Goal: Task Accomplishment & Management: Complete application form

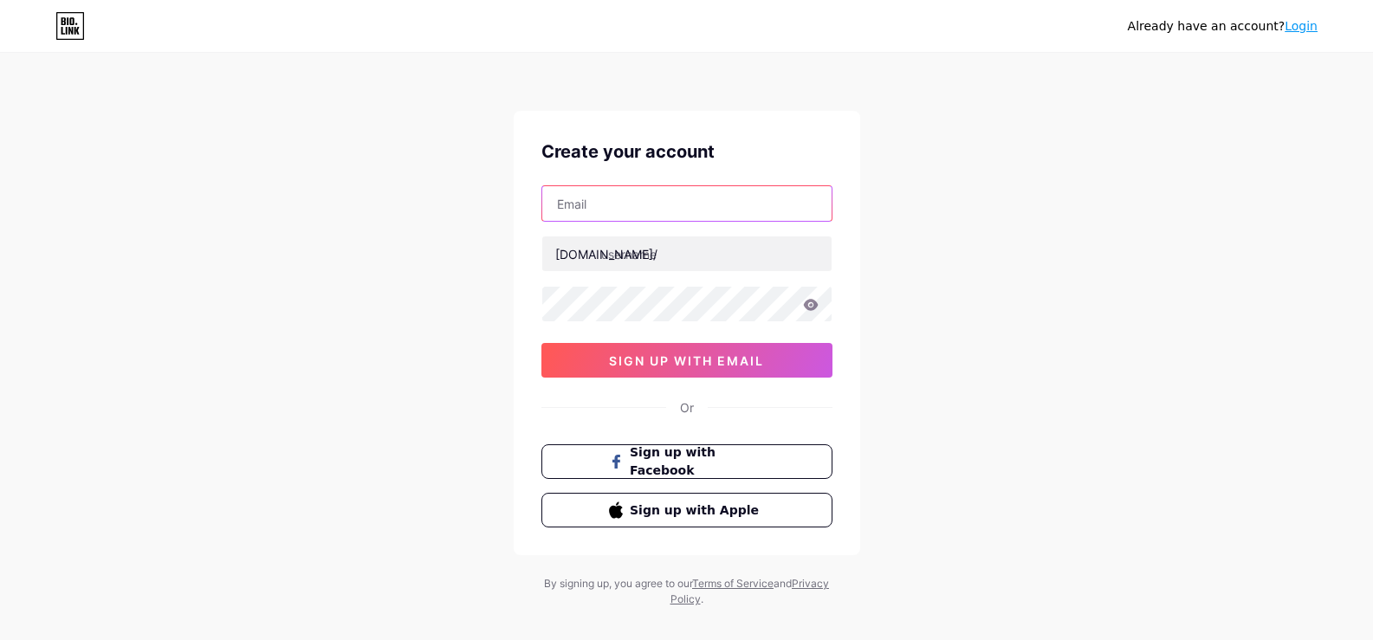
click at [619, 195] on input "text" at bounding box center [686, 203] width 289 height 35
type input "hastencatering9@gmail.com"
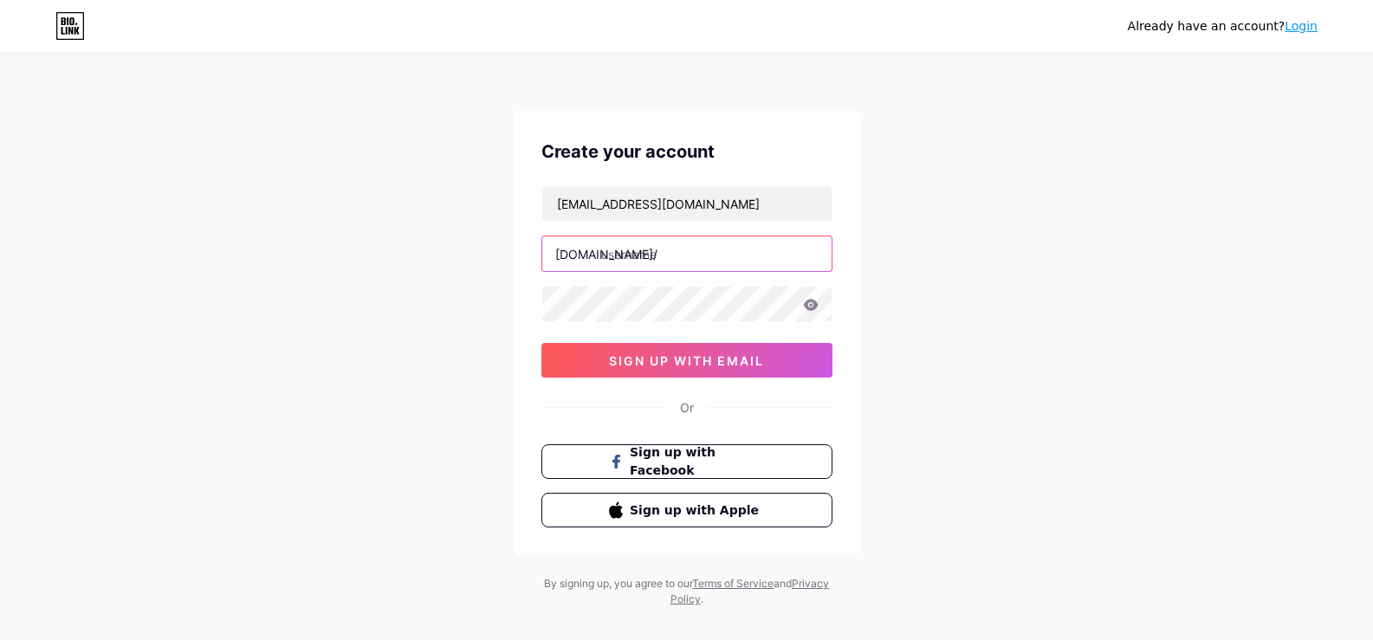
click at [656, 257] on input "text" at bounding box center [686, 253] width 289 height 35
paste input "hastencatering"
type input "hastencatering"
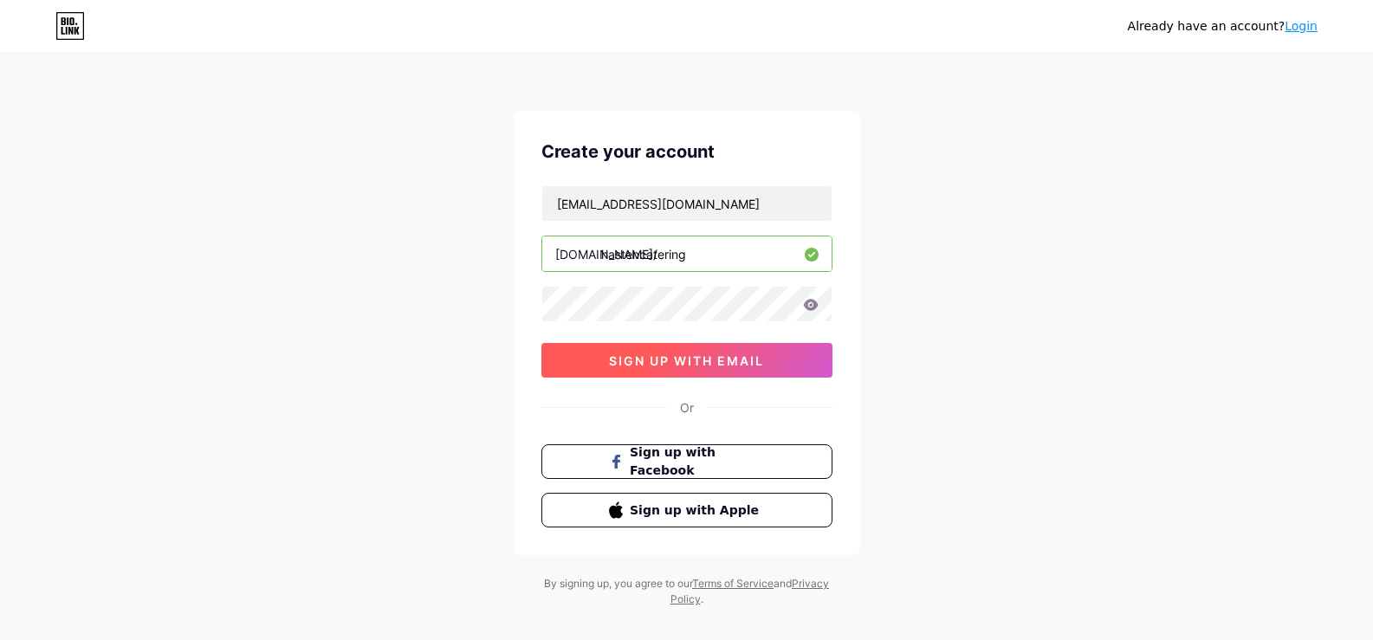
click at [673, 357] on span "sign up with email" at bounding box center [686, 360] width 155 height 15
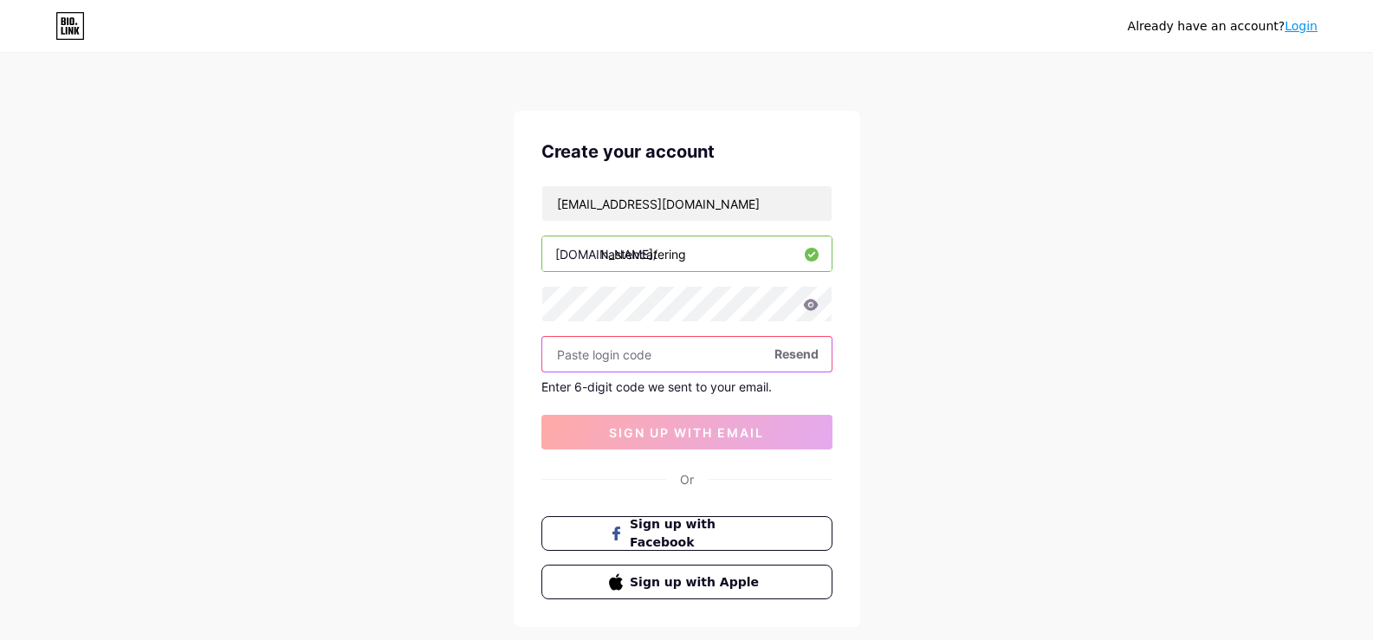
paste input "332318"
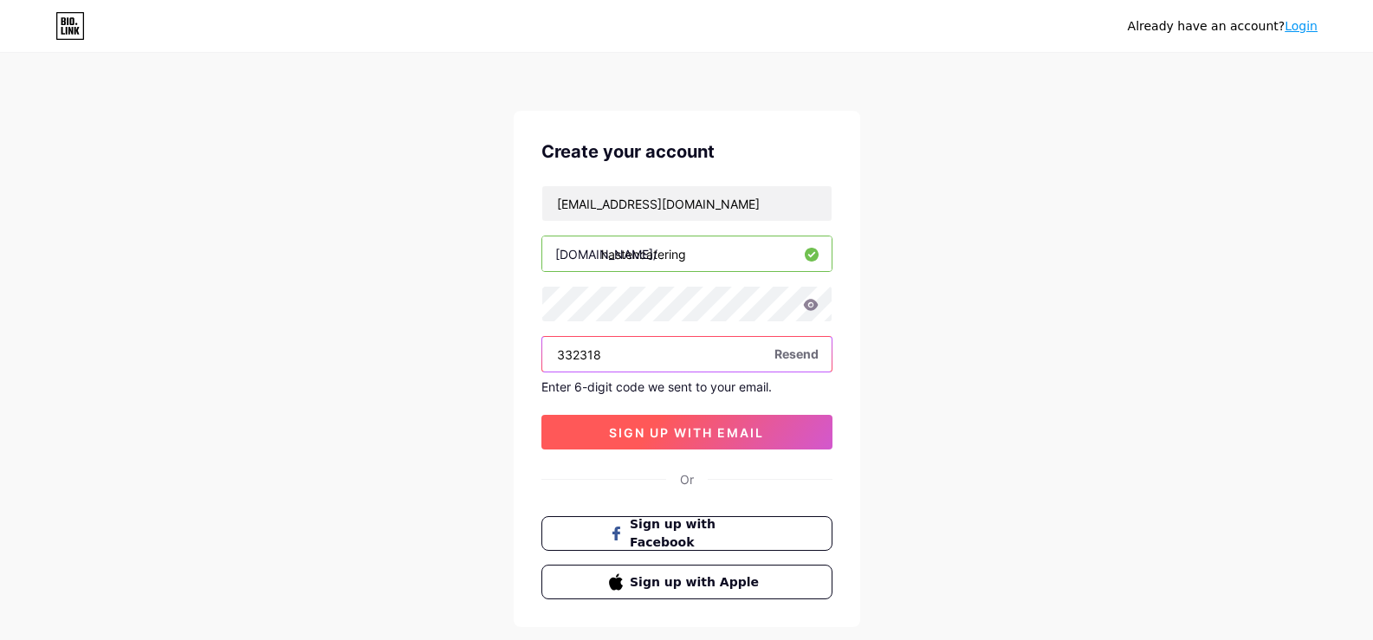
type input "332318"
click at [707, 436] on span "sign up with email" at bounding box center [686, 432] width 155 height 15
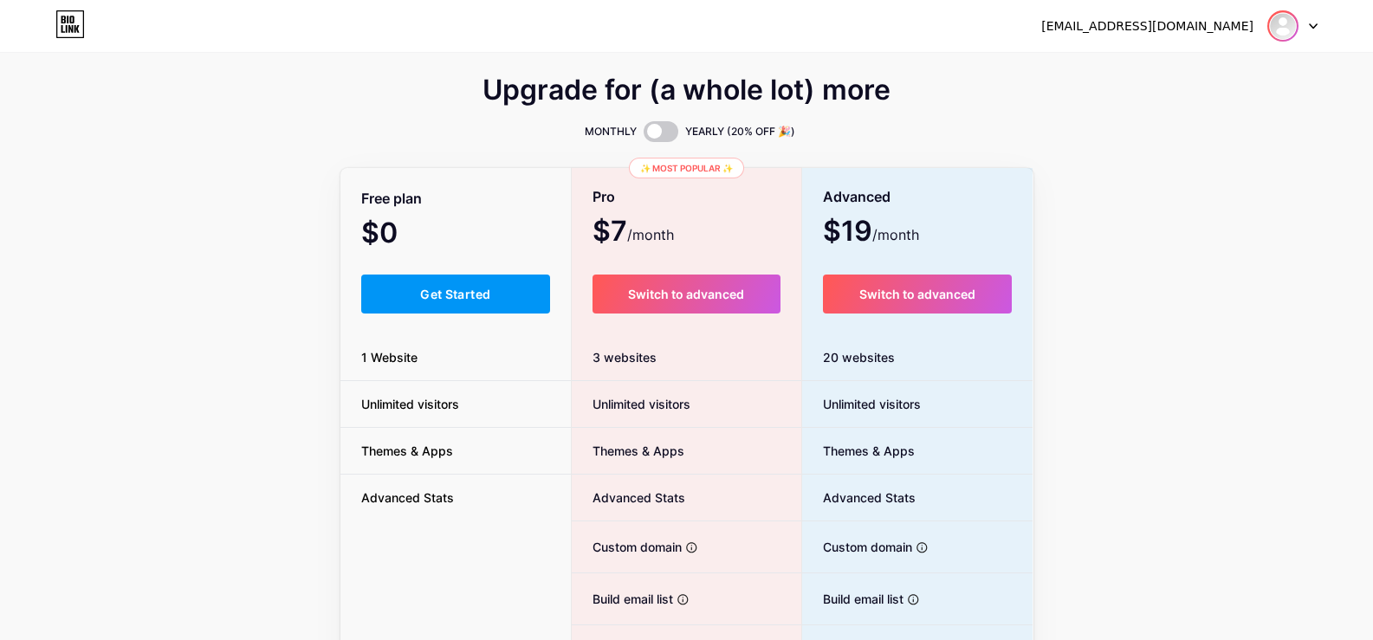
click at [1276, 24] on img at bounding box center [1283, 26] width 28 height 28
click at [1154, 60] on link "Dashboard" at bounding box center [1209, 71] width 215 height 47
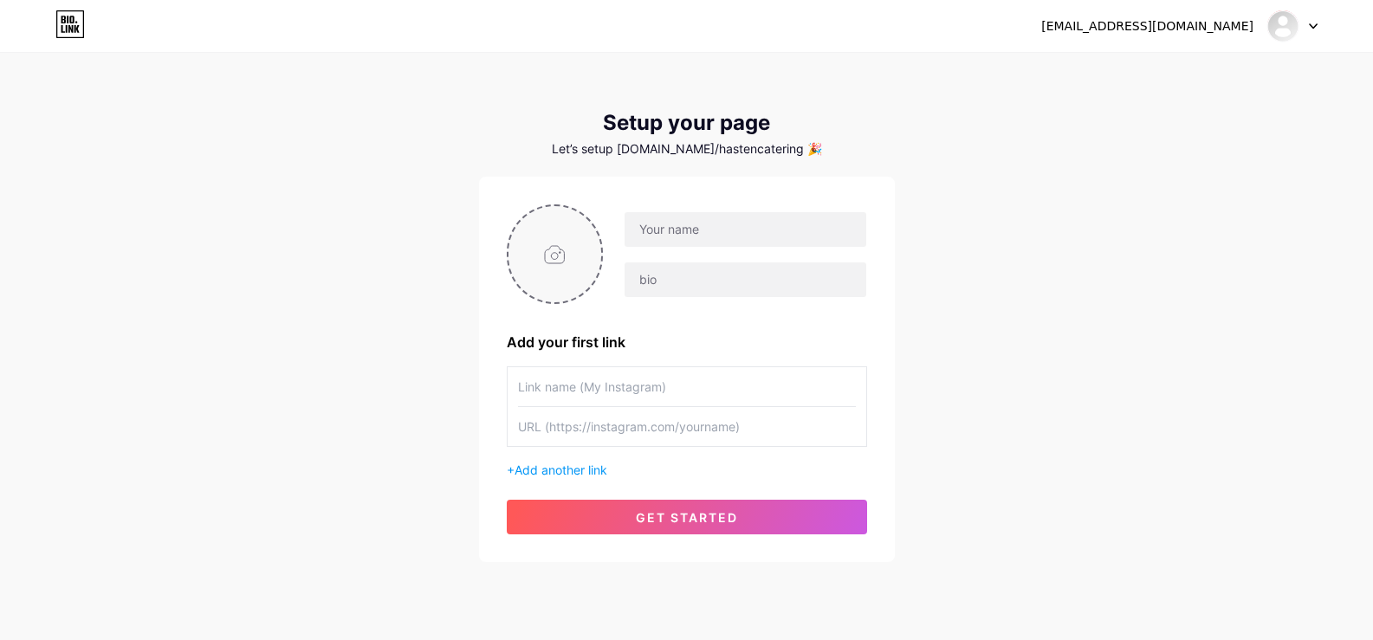
click at [551, 252] on input "file" at bounding box center [555, 254] width 94 height 96
type input "C:\fakepath\Hasten Catering photo.PNG"
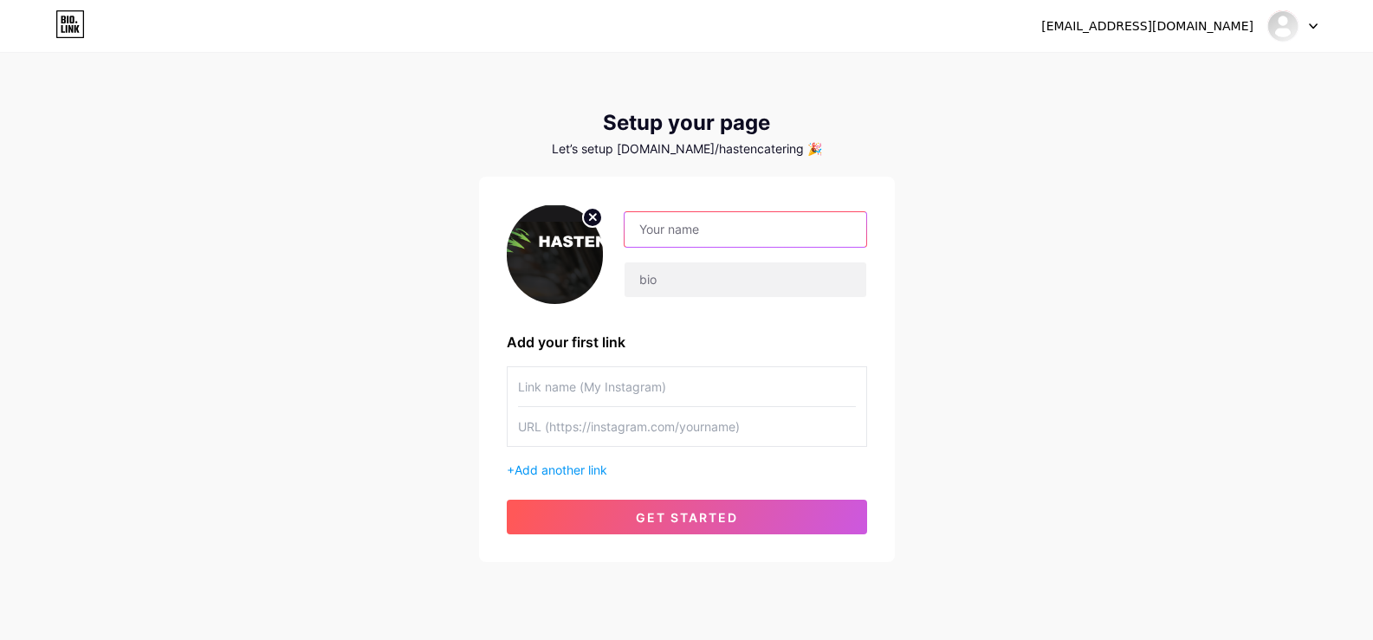
click at [696, 229] on input "text" at bounding box center [744, 229] width 241 height 35
type input "Hasten Catering Services"
click at [672, 277] on input "text" at bounding box center [744, 279] width 241 height 35
paste input "Hasten Catering is your trusted choice for catering in Midland, Texas. We deliv…"
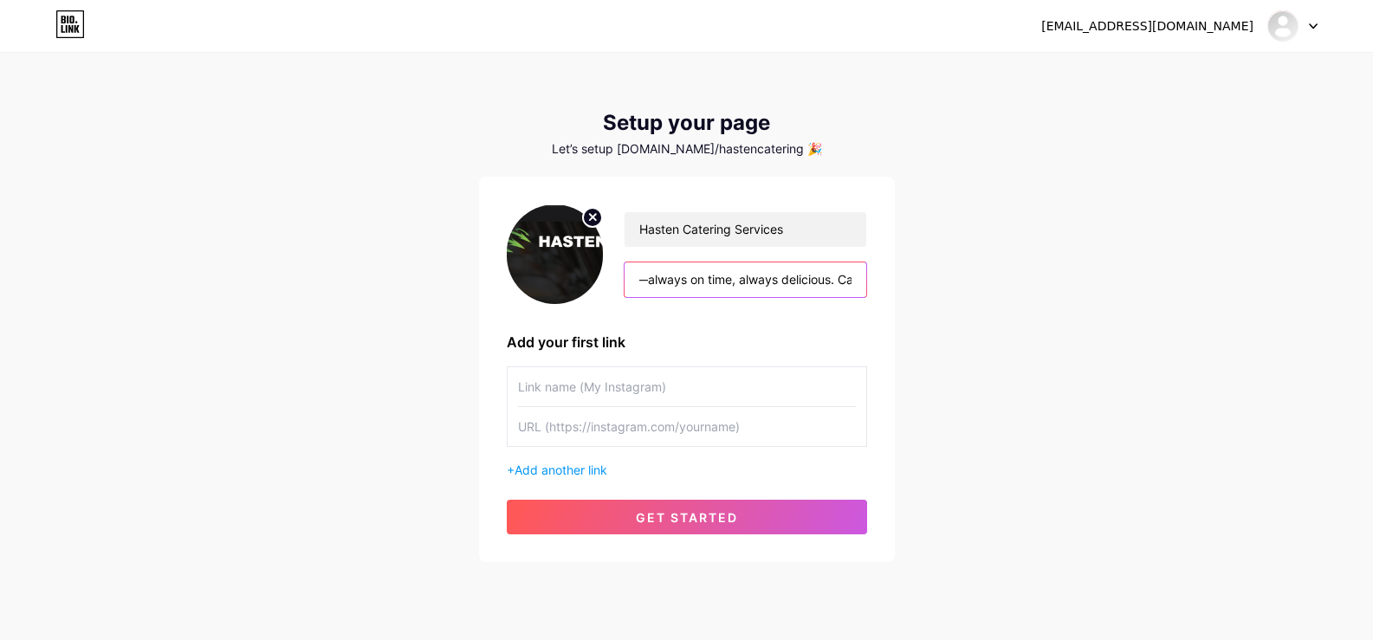
type input "Hasten Catering is your trusted choice for catering in Midland, Texas. We deliv…"
click at [644, 385] on input "text" at bounding box center [687, 386] width 338 height 39
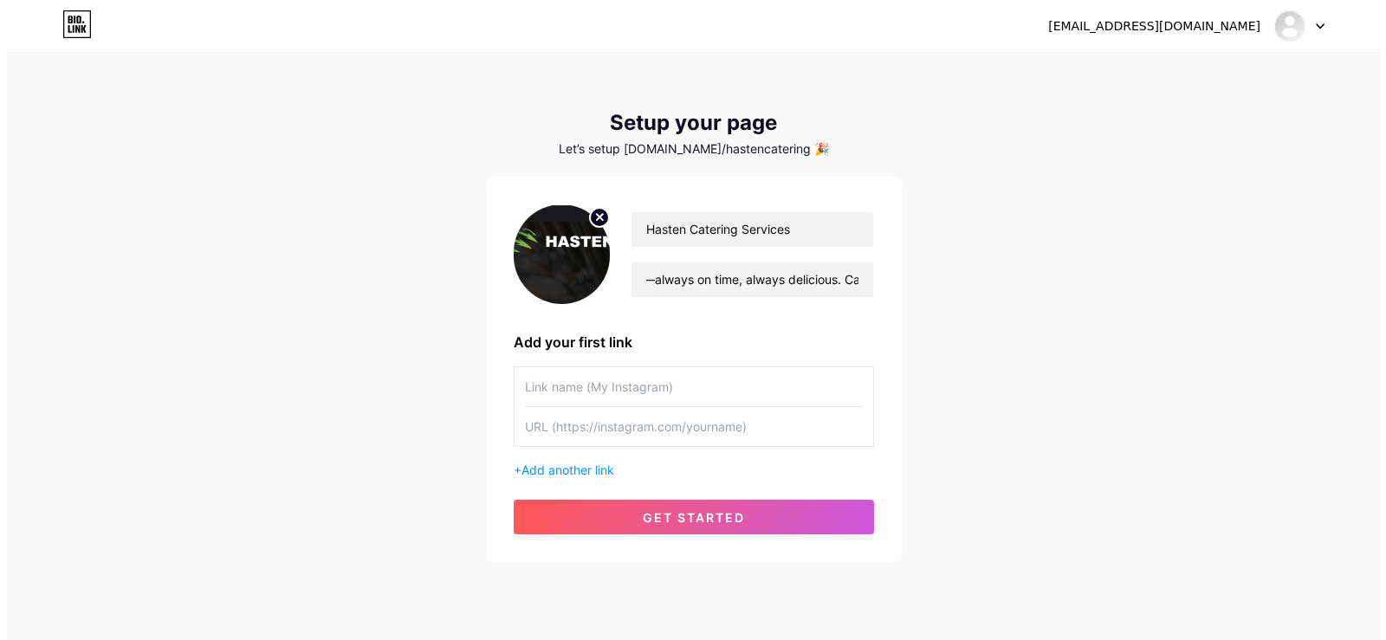
scroll to position [0, 0]
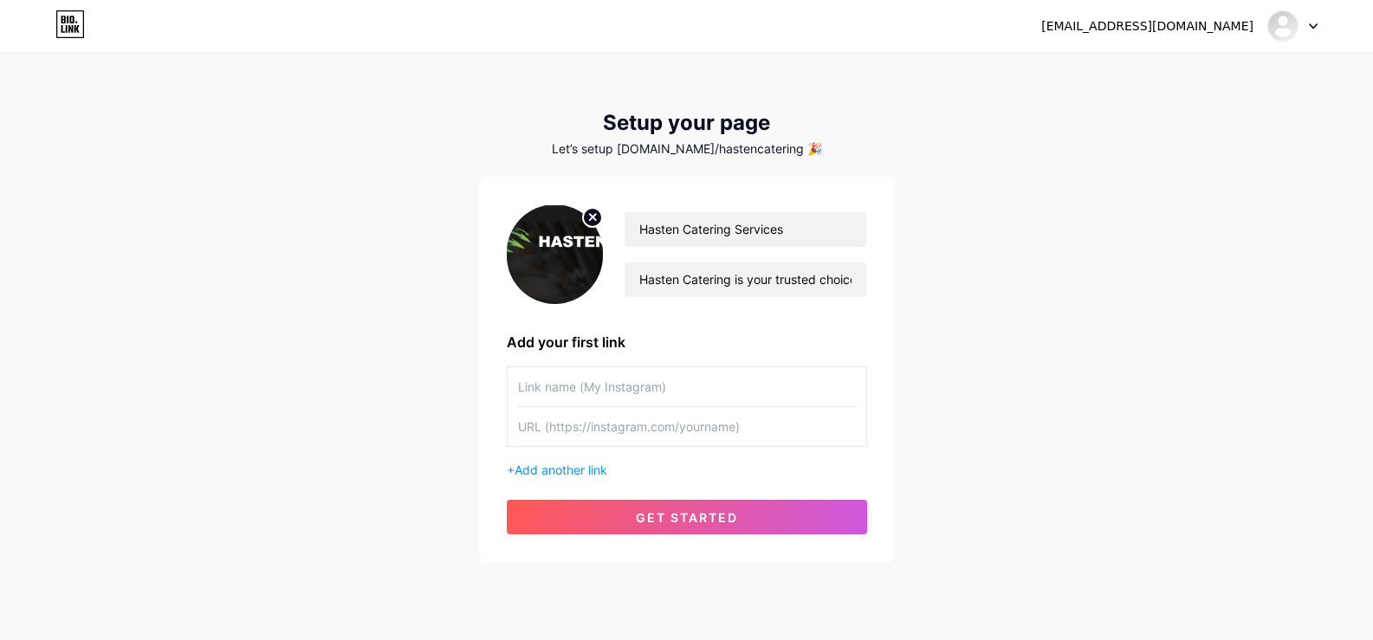
click at [578, 430] on input "text" at bounding box center [687, 426] width 338 height 39
paste input "[URL][DOMAIN_NAME]"
type input "[URL][DOMAIN_NAME]"
click at [551, 393] on input "text" at bounding box center [687, 386] width 338 height 39
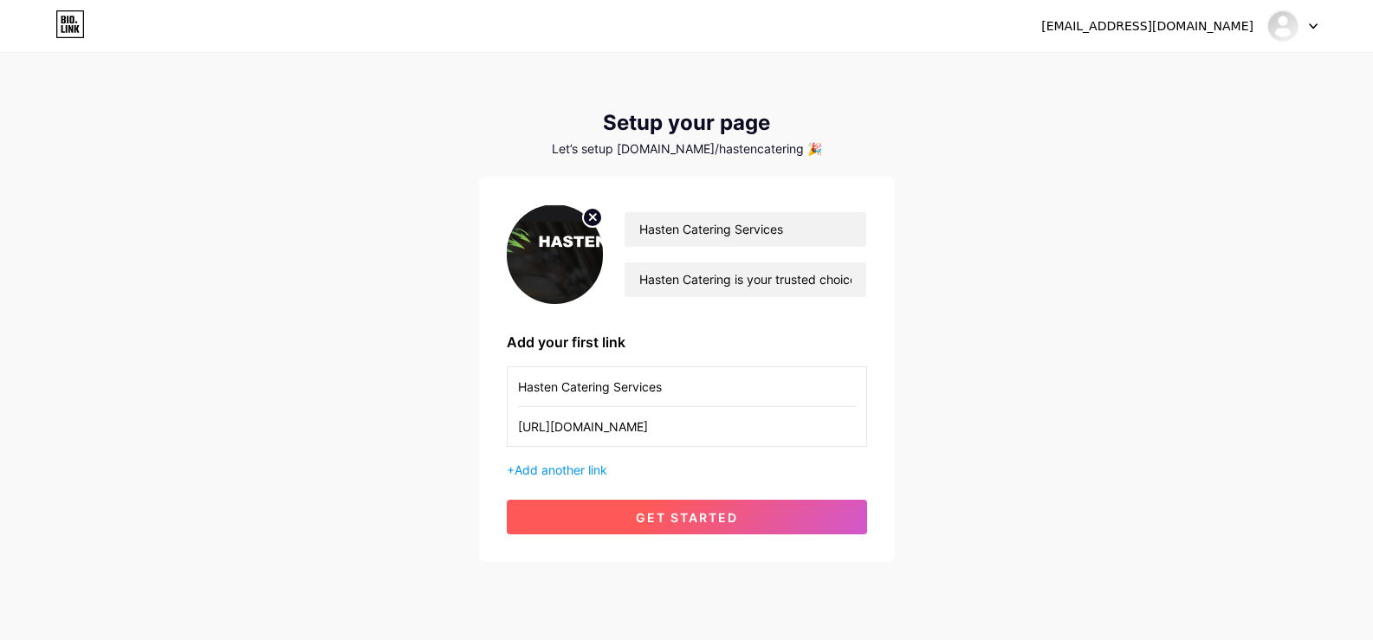
type input "Hasten Catering Services"
click at [694, 522] on span "get started" at bounding box center [687, 517] width 102 height 15
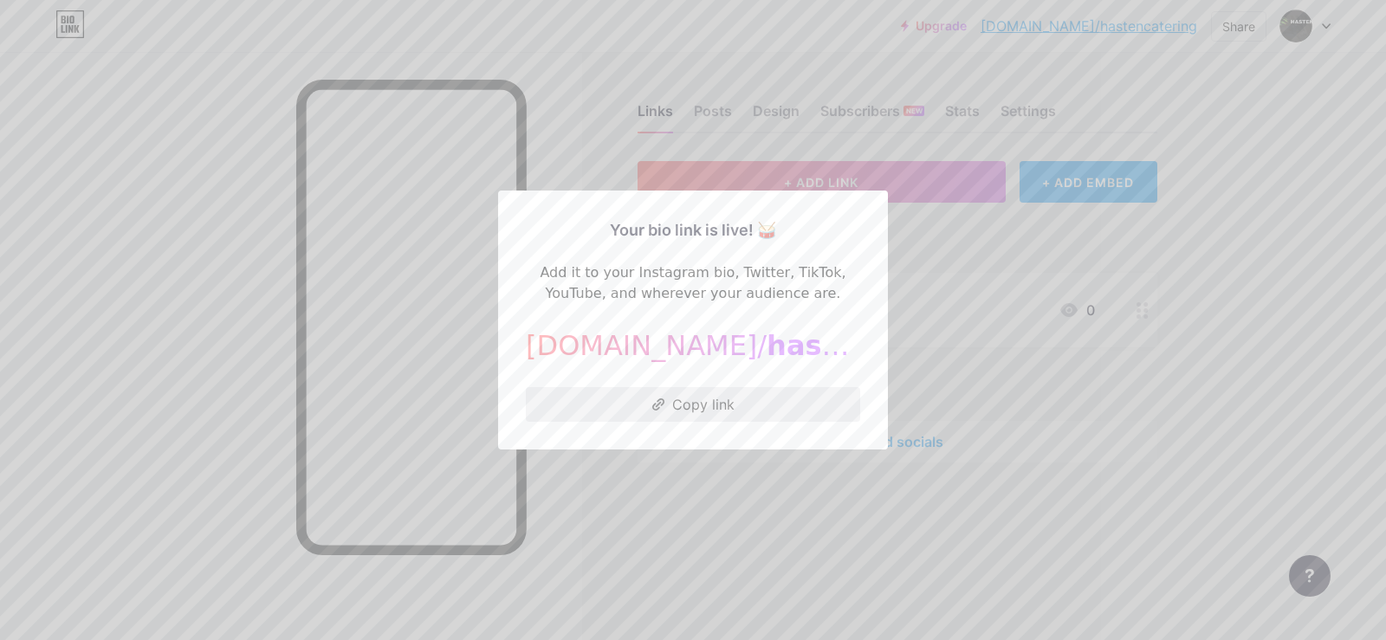
click at [722, 408] on button "Copy link" at bounding box center [693, 404] width 334 height 35
click at [889, 526] on div at bounding box center [693, 320] width 1386 height 640
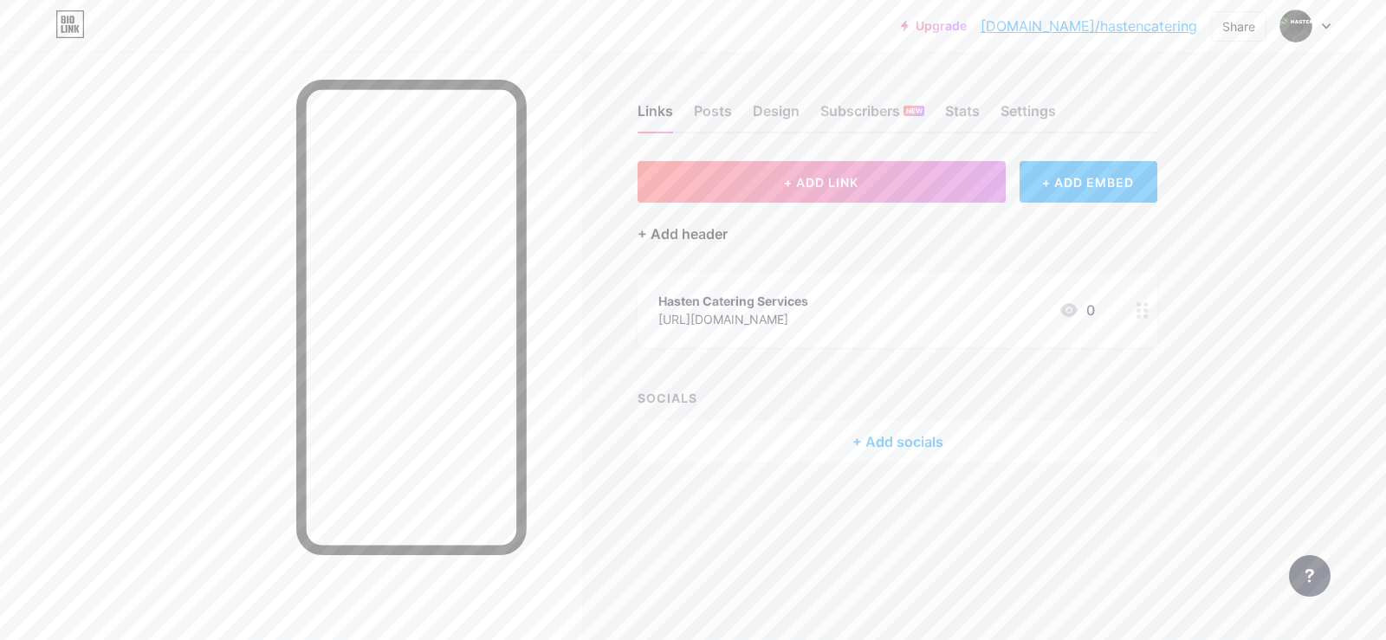
click at [682, 236] on div "+ Add header" at bounding box center [682, 233] width 90 height 21
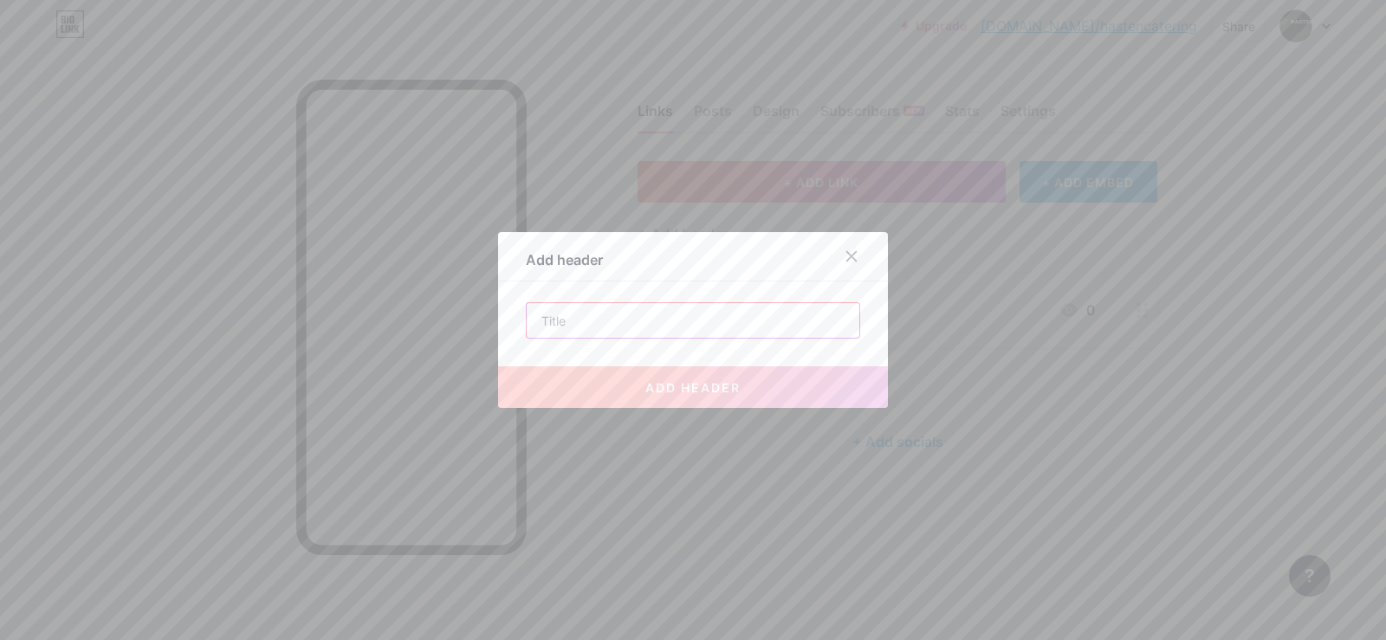
drag, startPoint x: 585, startPoint y: 323, endPoint x: 593, endPoint y: 318, distance: 9.4
click at [585, 323] on input "text" at bounding box center [693, 320] width 333 height 35
paste input "catering midland"
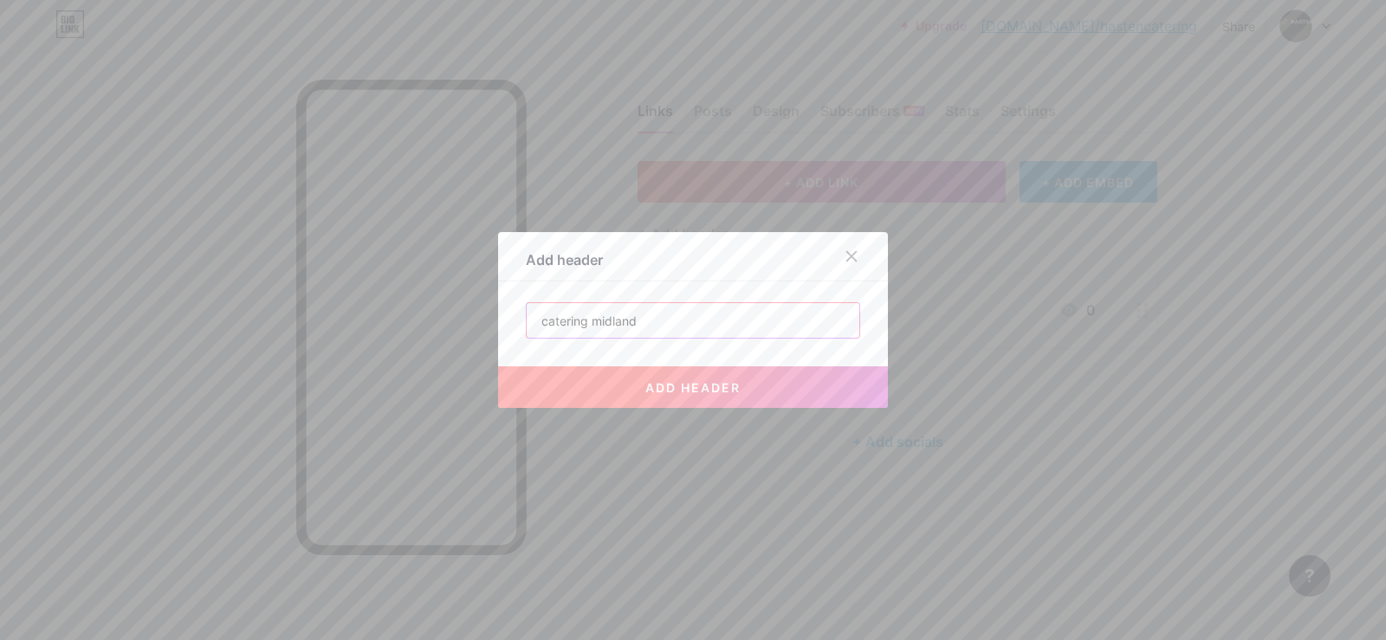
type input "catering midland"
click at [721, 395] on button "add header" at bounding box center [693, 387] width 390 height 42
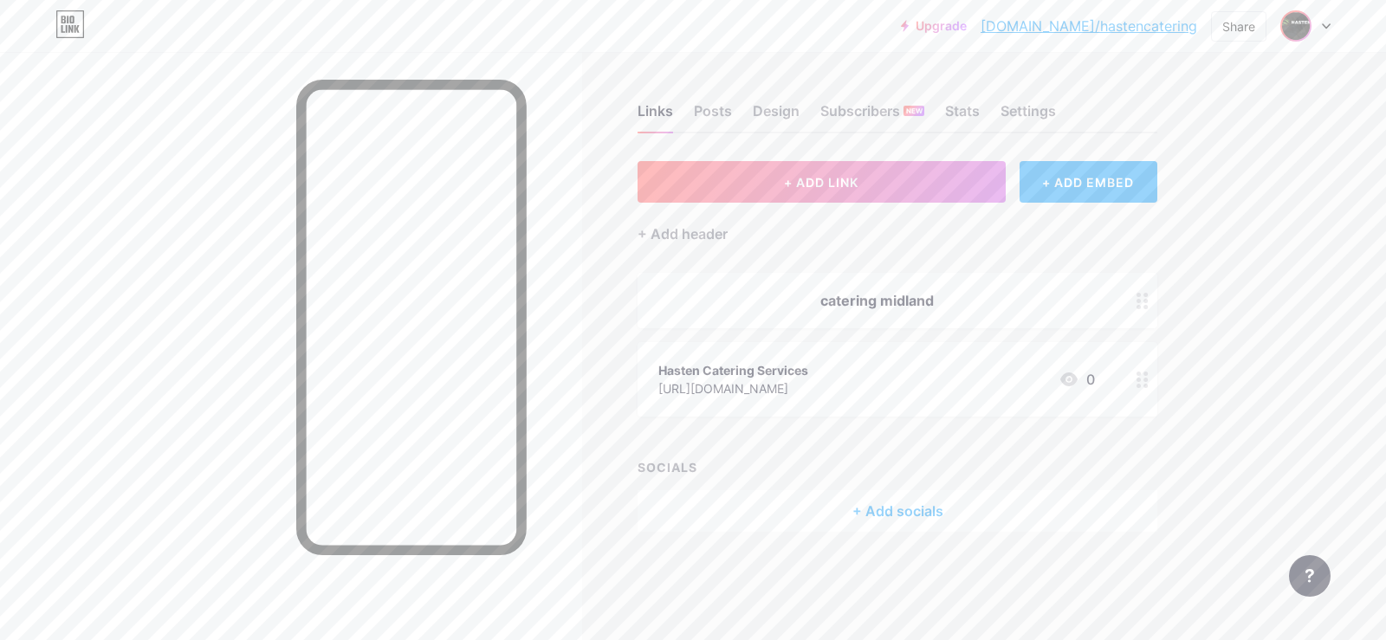
click at [1300, 28] on img at bounding box center [1296, 26] width 28 height 28
click at [1207, 97] on div "Hasten Catering Services" at bounding box center [1231, 104] width 133 height 14
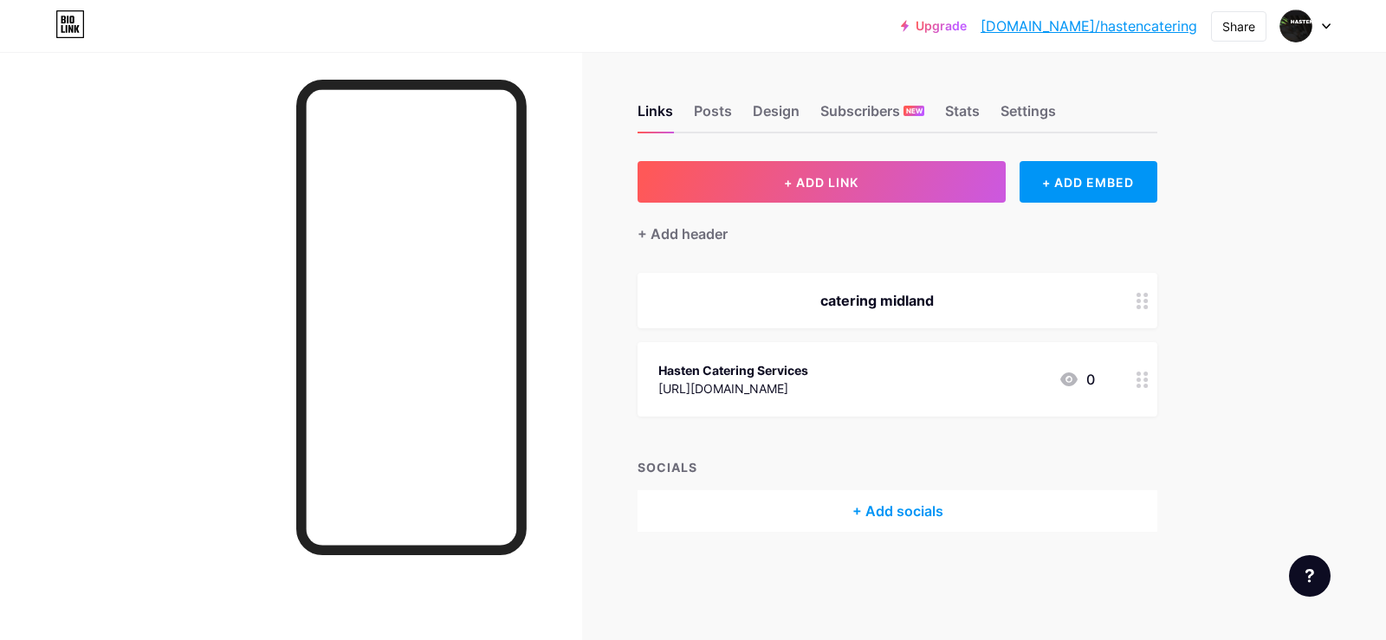
click at [1131, 29] on link "[DOMAIN_NAME]/hastencatering" at bounding box center [1088, 26] width 217 height 21
